Goal: Information Seeking & Learning: Learn about a topic

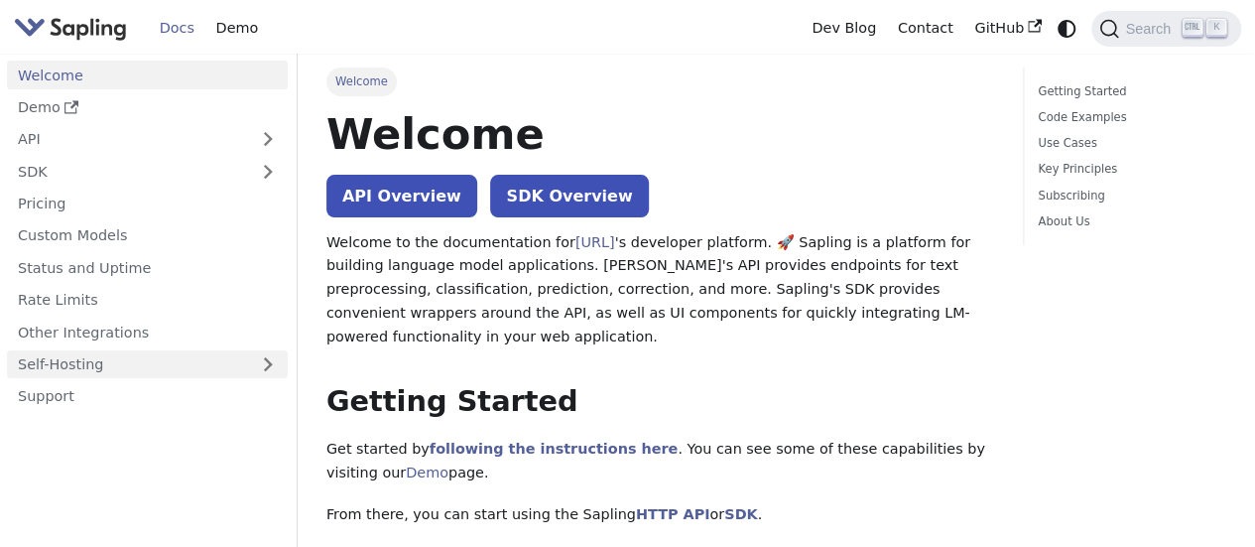
click at [185, 367] on link "Self-Hosting" at bounding box center [147, 364] width 281 height 29
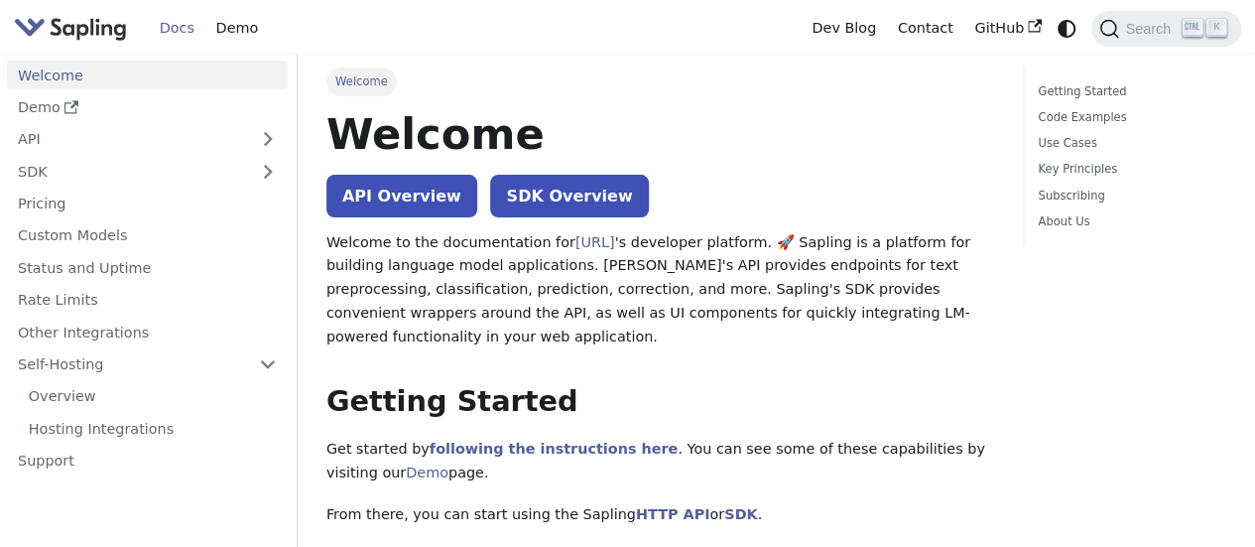
click at [236, 154] on ul "Welcome Demo API SDK Pricing Custom Models Status and Uptime Rate Limits Other …" at bounding box center [147, 268] width 281 height 414
click at [232, 164] on link "SDK" at bounding box center [127, 171] width 241 height 29
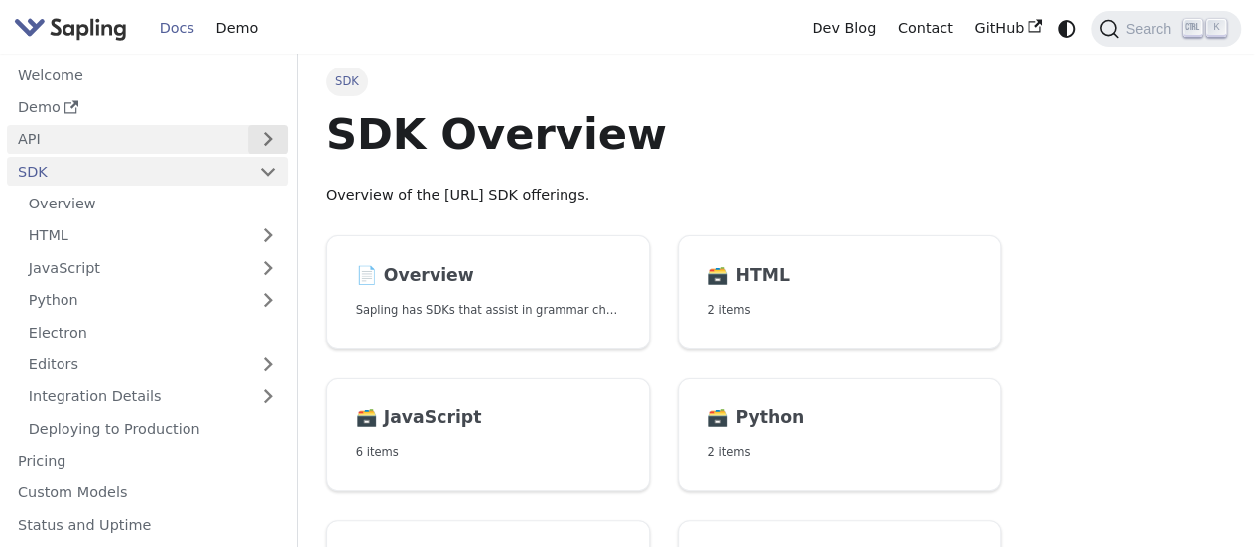
click at [251, 134] on button "Expand sidebar category 'API'" at bounding box center [268, 139] width 40 height 29
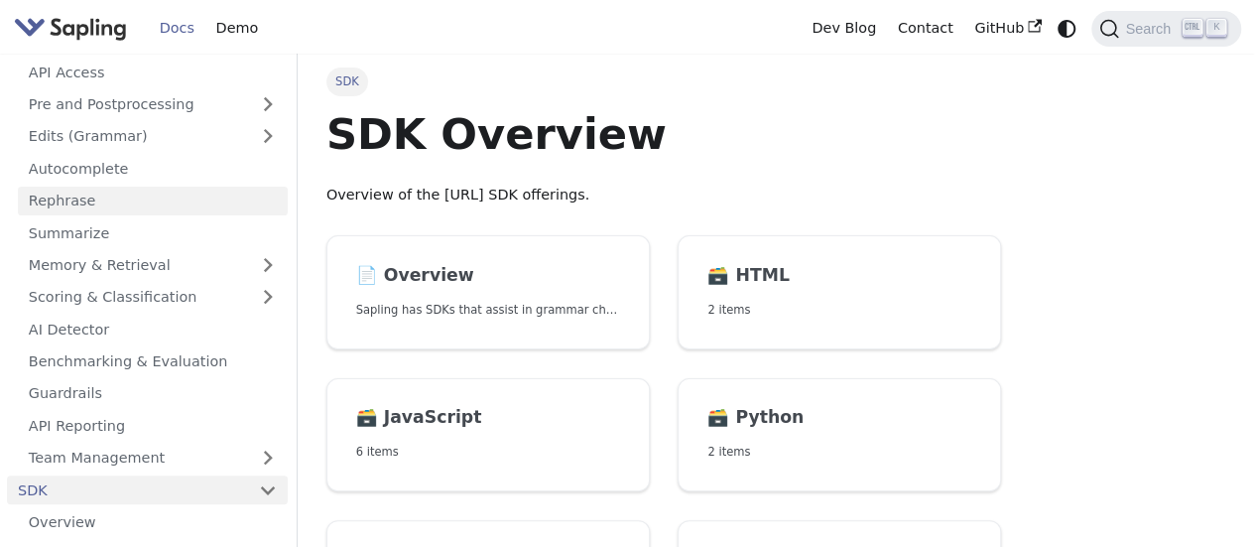
scroll to position [198, 0]
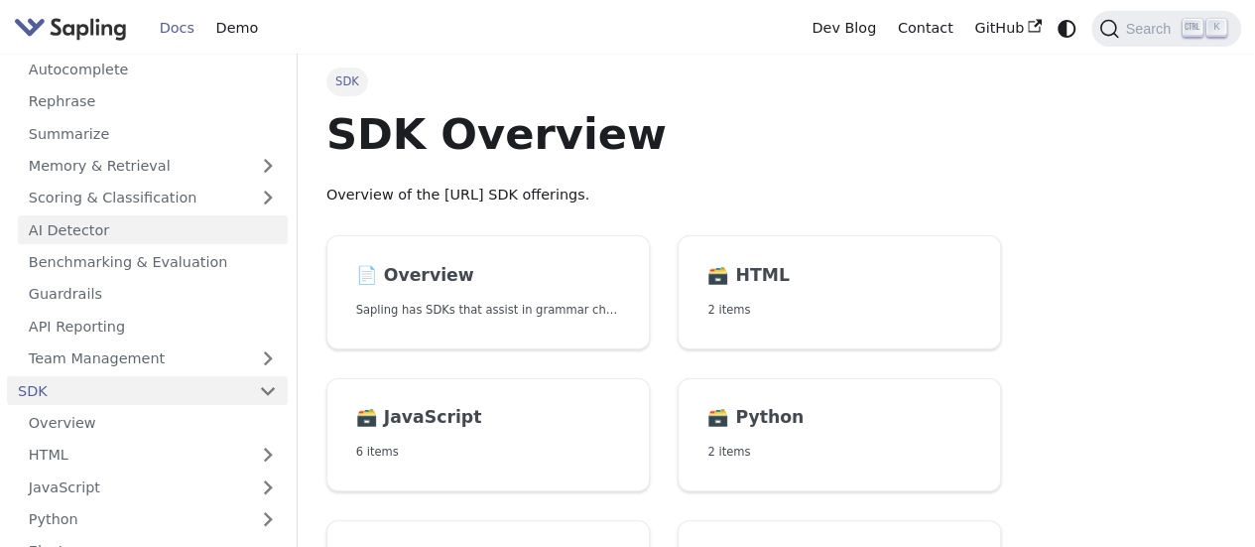
click at [119, 224] on link "AI Detector" at bounding box center [153, 229] width 270 height 29
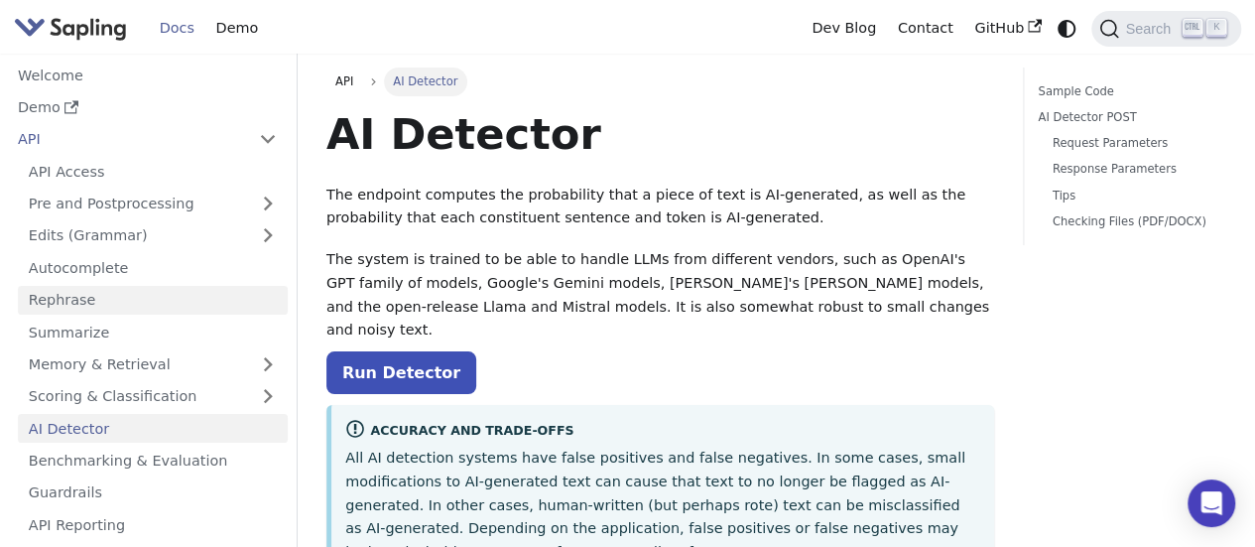
click at [132, 303] on link "Rephrase" at bounding box center [153, 300] width 270 height 29
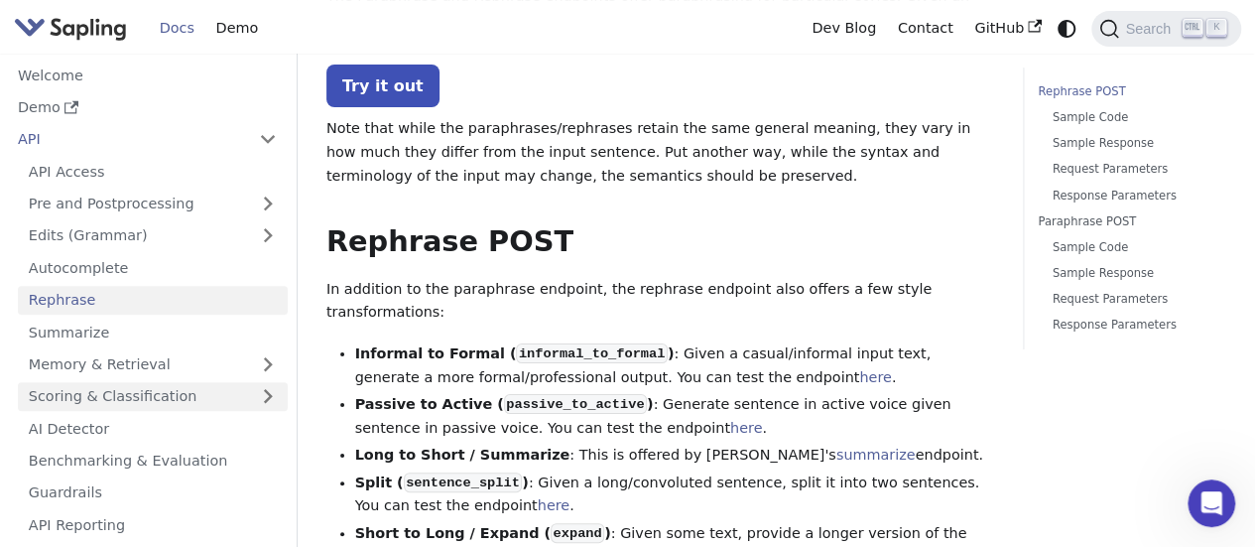
click at [145, 382] on link "Scoring & Classification" at bounding box center [153, 396] width 270 height 29
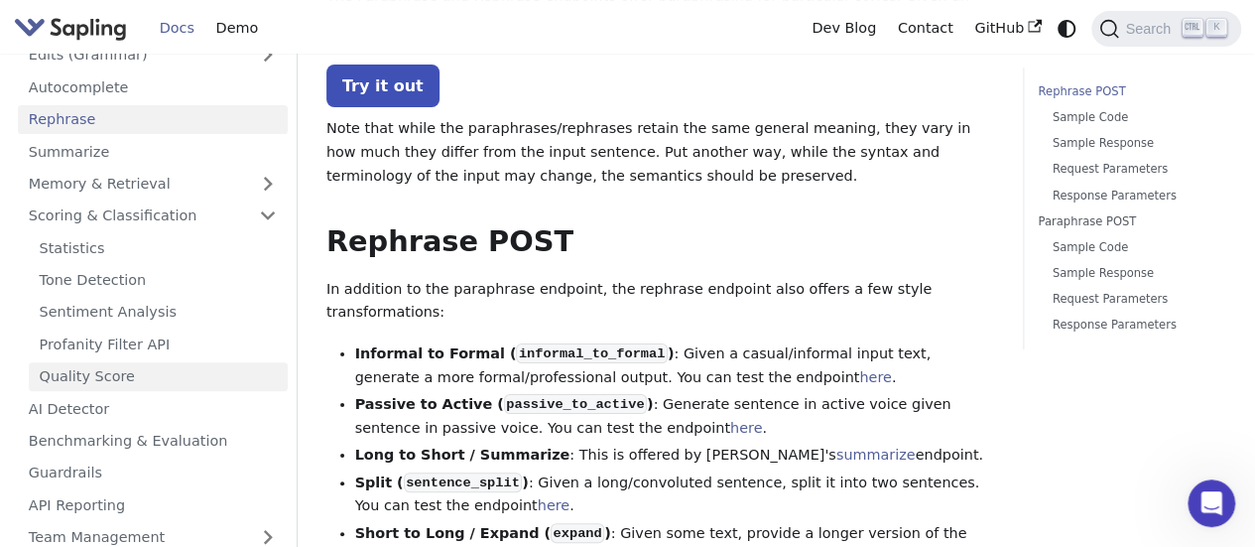
scroll to position [198, 0]
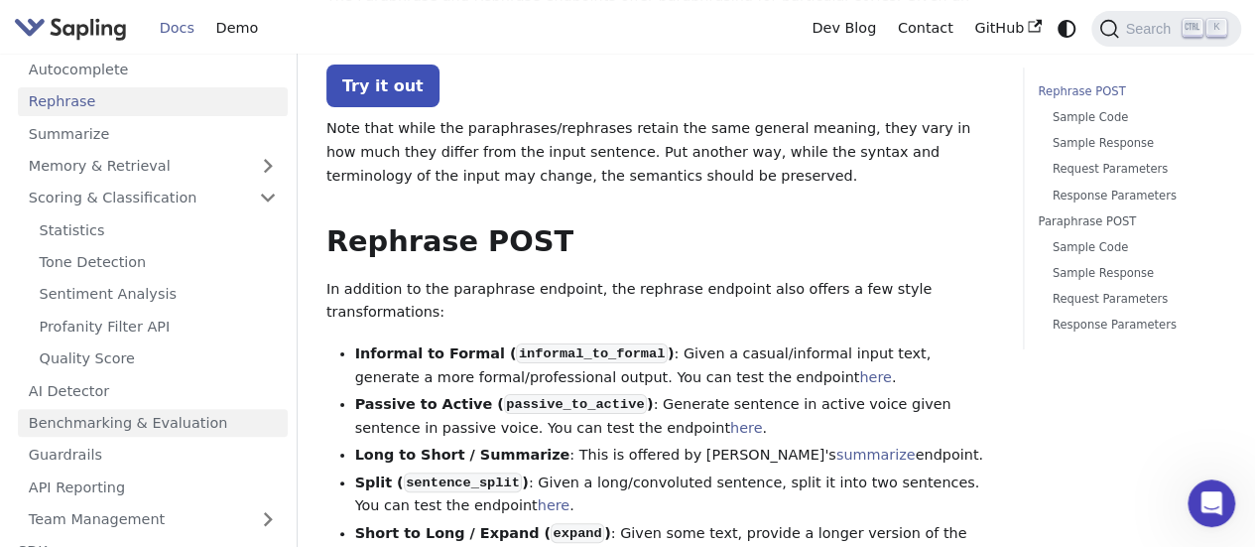
click at [127, 417] on link "Benchmarking & Evaluation" at bounding box center [153, 423] width 270 height 29
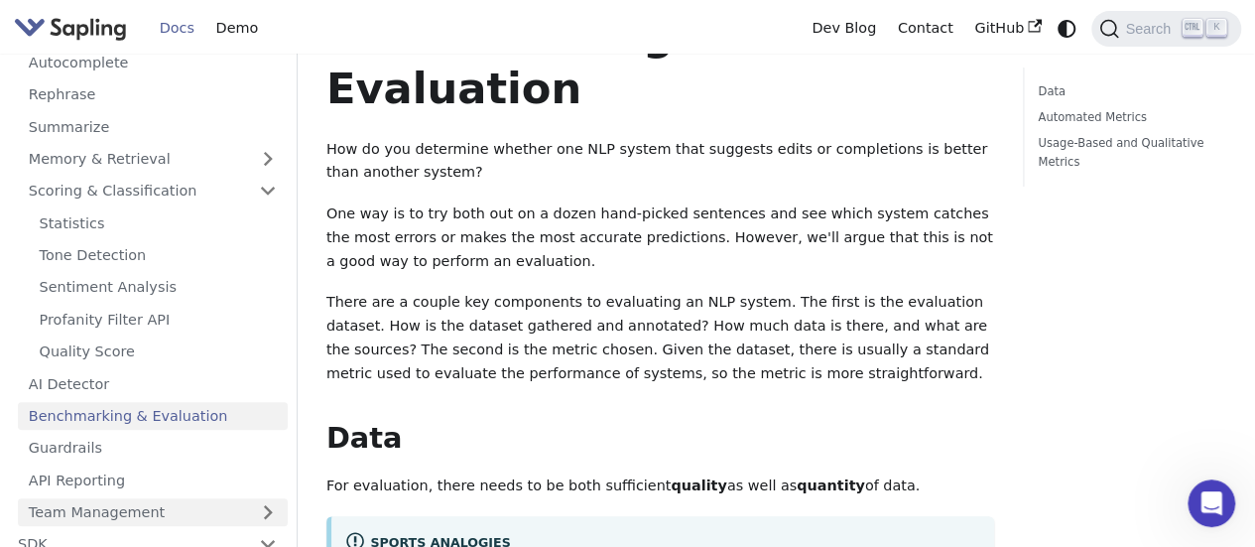
scroll to position [175, 0]
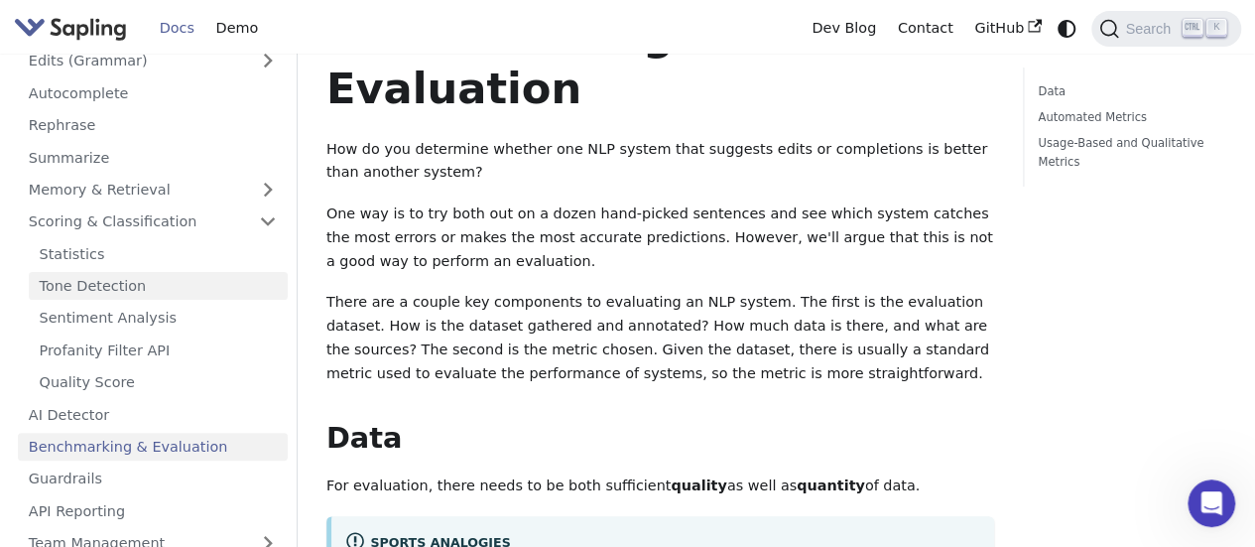
click at [139, 289] on link "Tone Detection" at bounding box center [158, 286] width 259 height 29
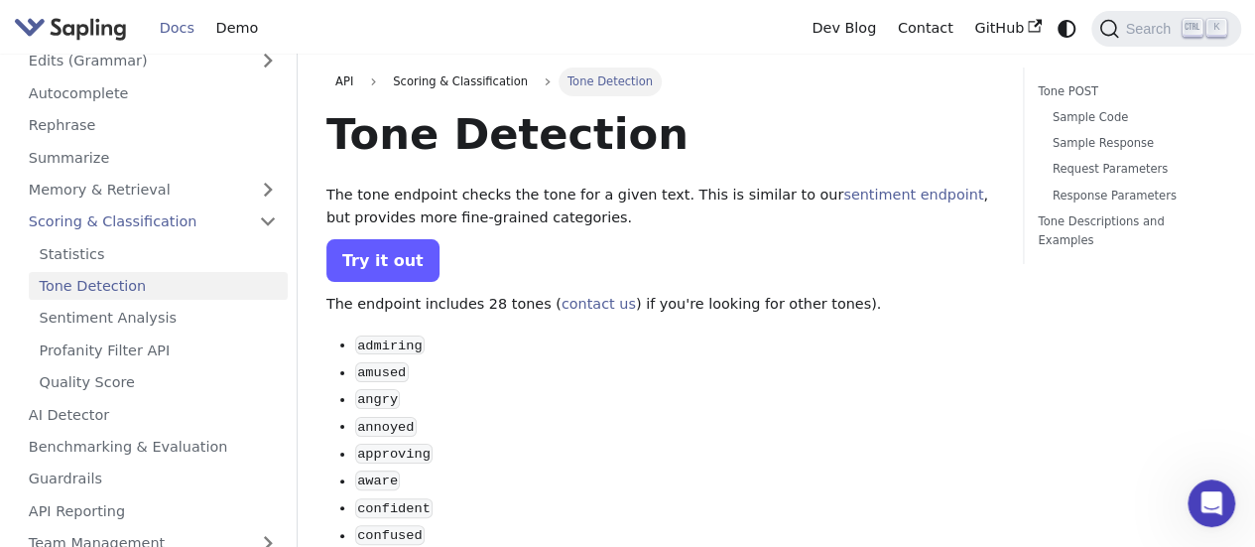
click at [371, 273] on link "Try it out" at bounding box center [382, 260] width 113 height 43
